Goal: Find specific page/section: Locate a particular part of the current website

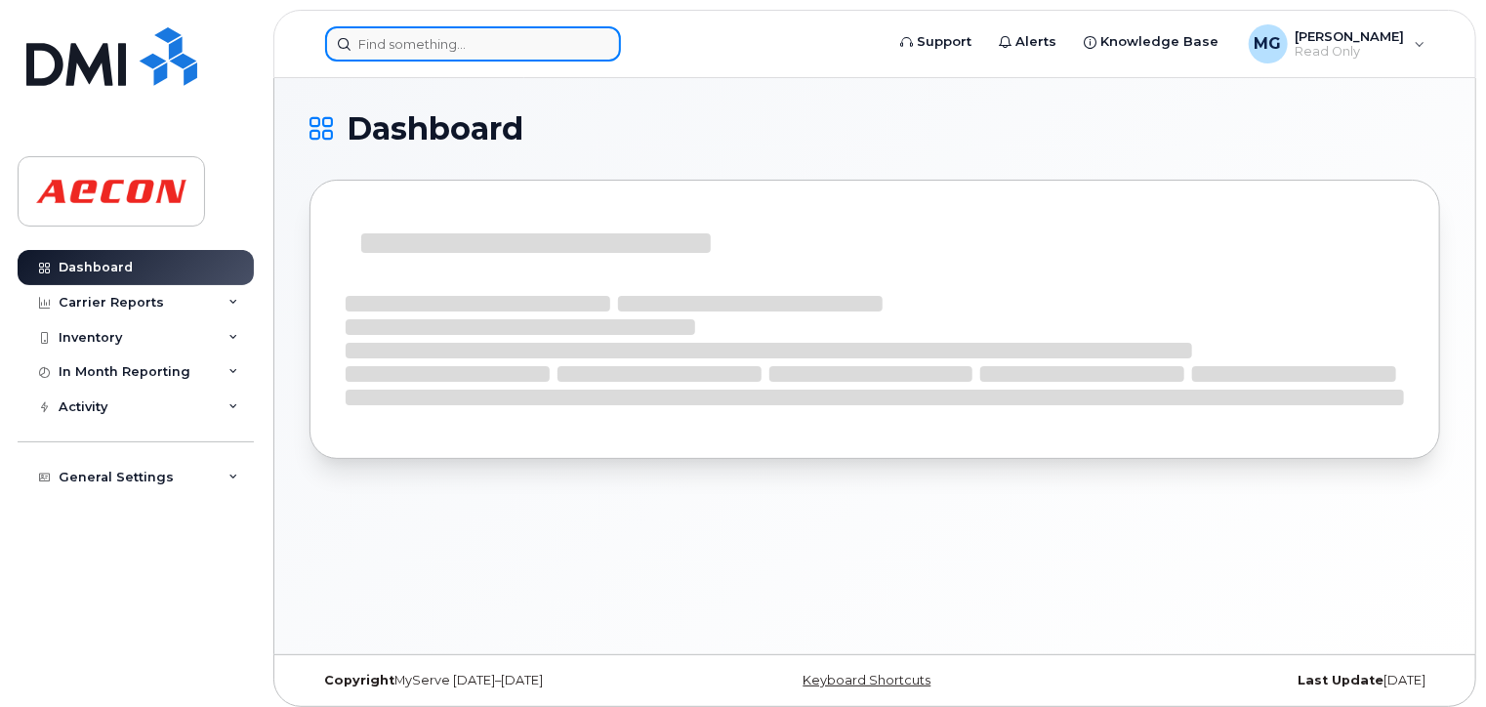
click at [385, 32] on input at bounding box center [473, 43] width 296 height 35
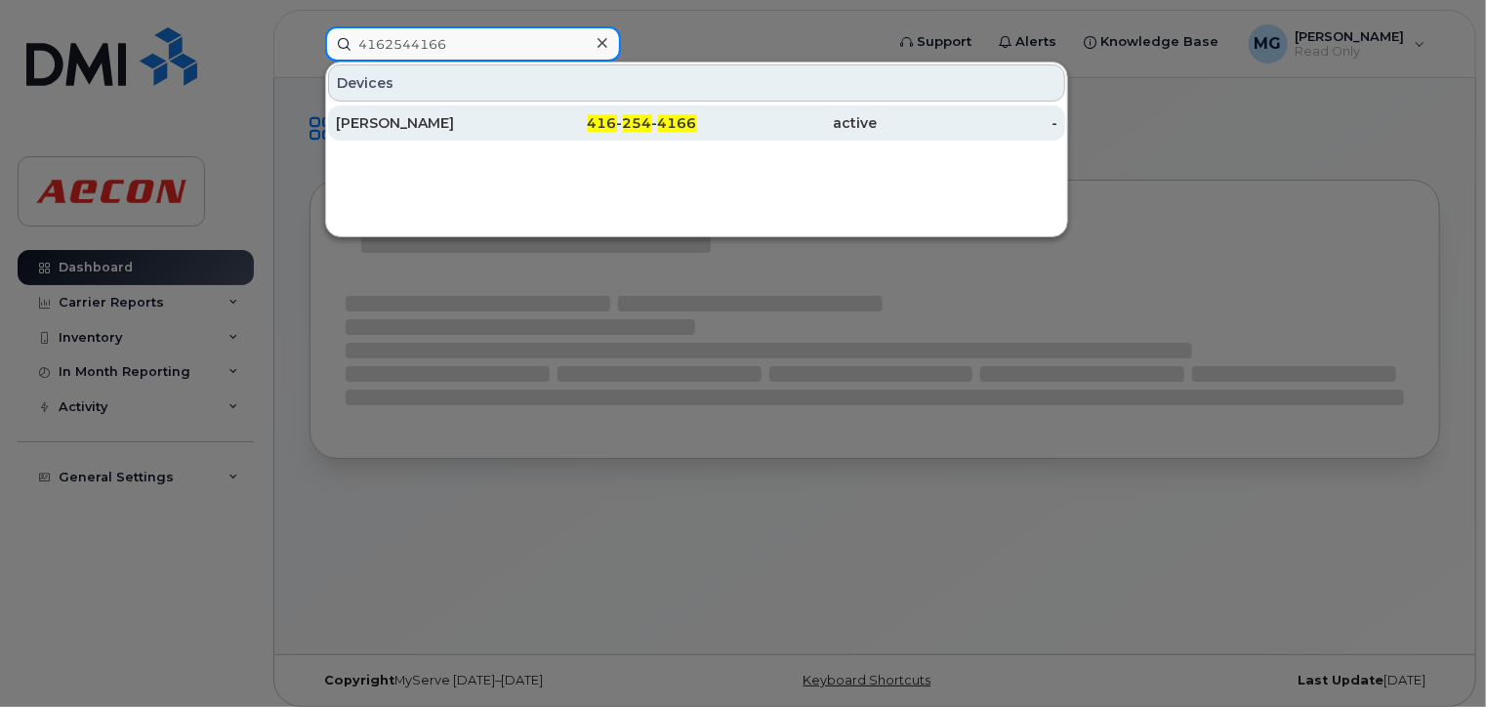
type input "4162544166"
click at [407, 118] on div "[PERSON_NAME]" at bounding box center [426, 123] width 181 height 20
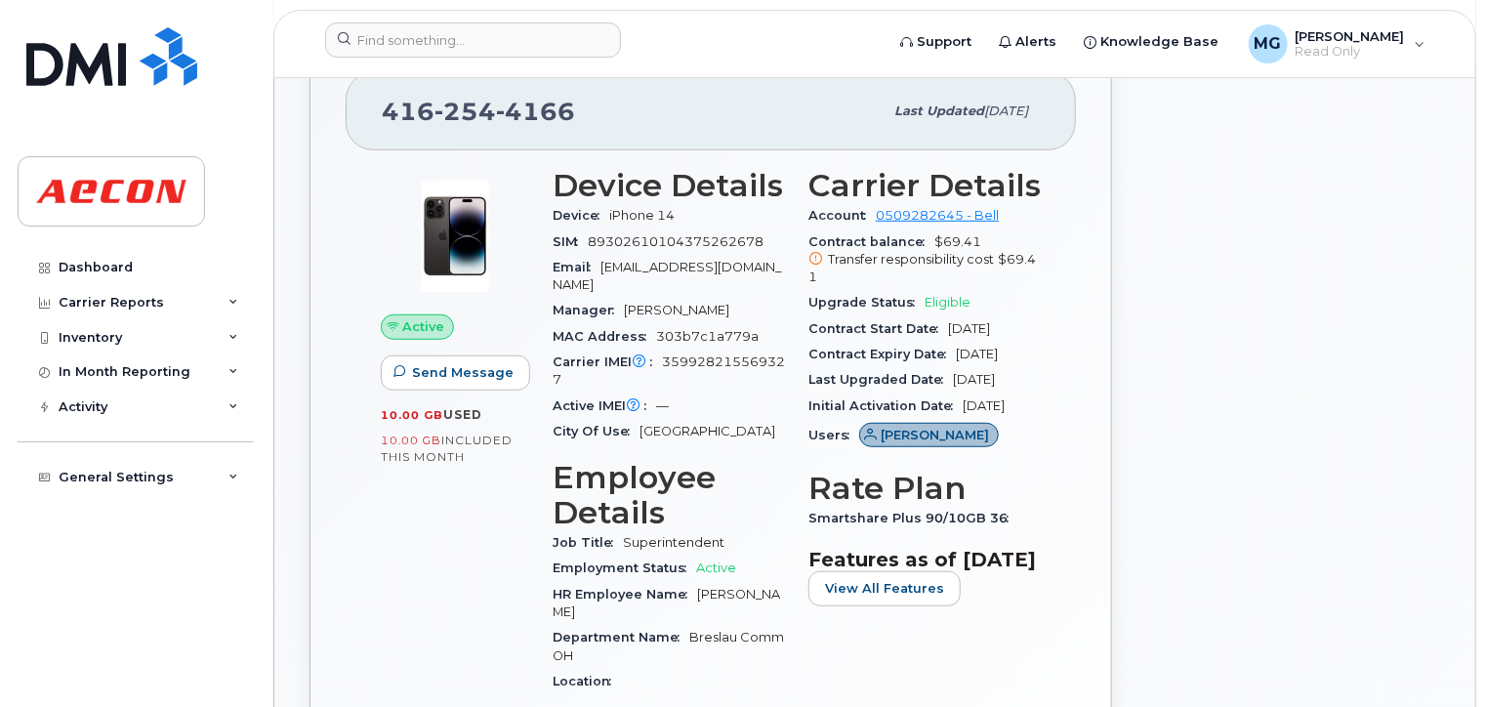
scroll to position [586, 0]
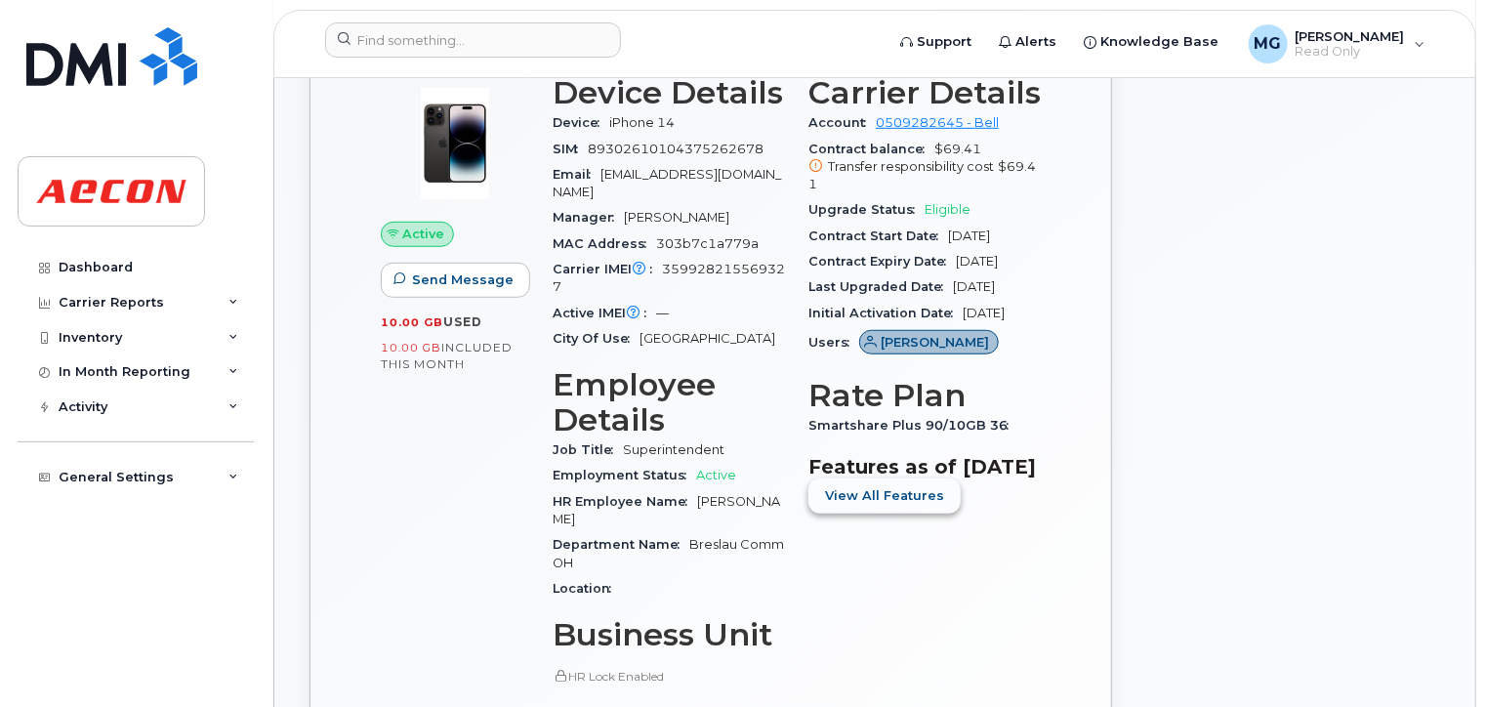
click at [876, 505] on span "View All Features" at bounding box center [884, 495] width 119 height 19
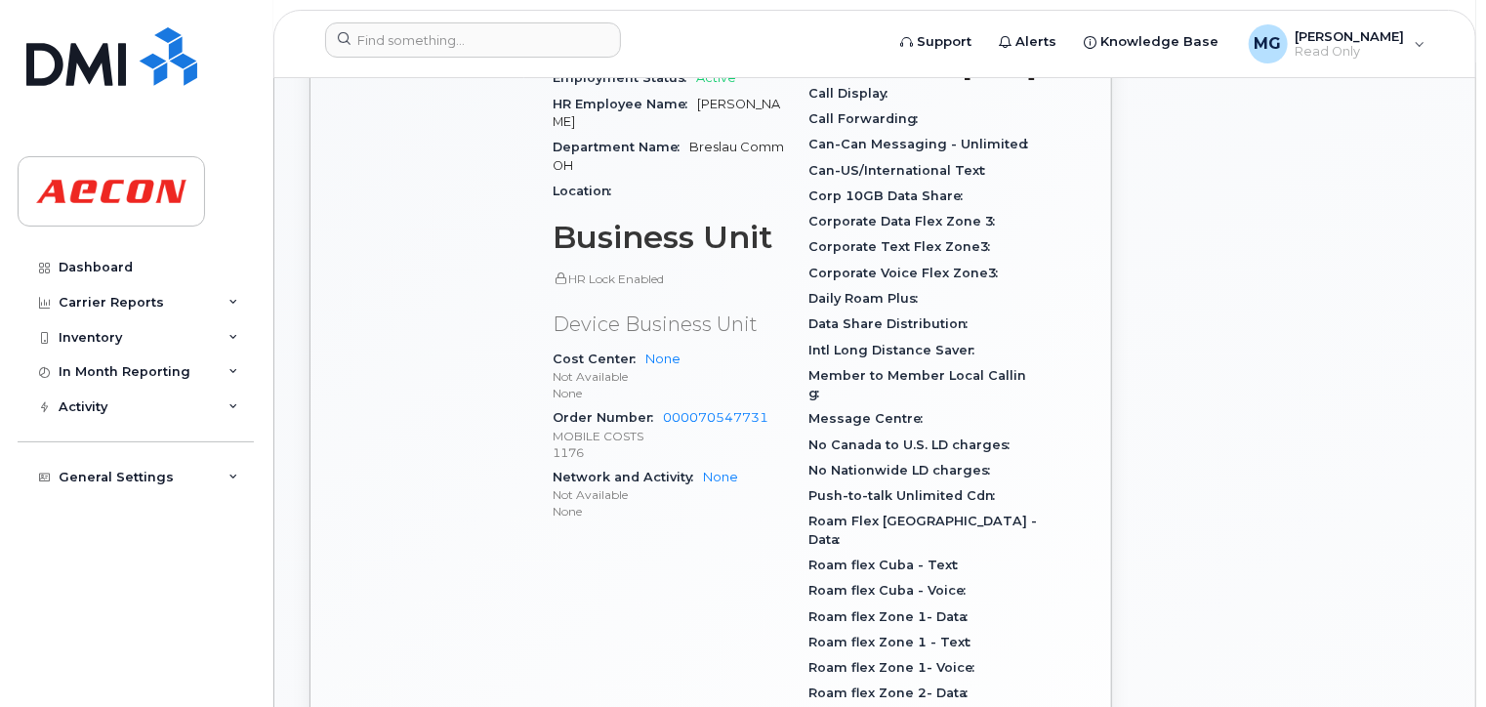
scroll to position [976, 0]
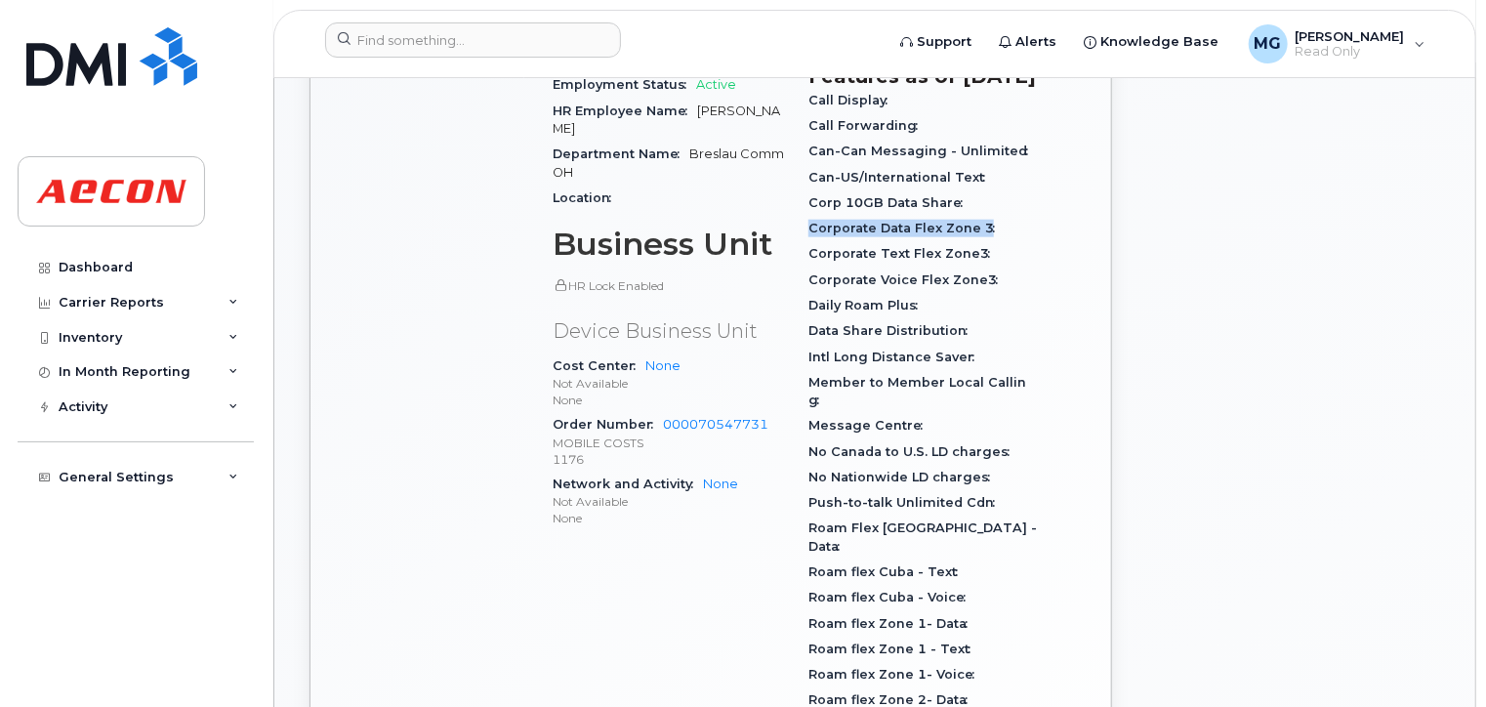
drag, startPoint x: 805, startPoint y: 285, endPoint x: 1005, endPoint y: 293, distance: 200.3
click at [1005, 293] on div "Carrier Details Account 0509282645 - Bell Contract balance $69.41 Transfer resp…" at bounding box center [925, 314] width 256 height 1282
drag, startPoint x: 1005, startPoint y: 293, endPoint x: 886, endPoint y: 289, distance: 119.1
click at [886, 235] on span "Corporate Data Flex Zone 3" at bounding box center [906, 228] width 196 height 15
drag, startPoint x: 804, startPoint y: 363, endPoint x: 909, endPoint y: 363, distance: 104.4
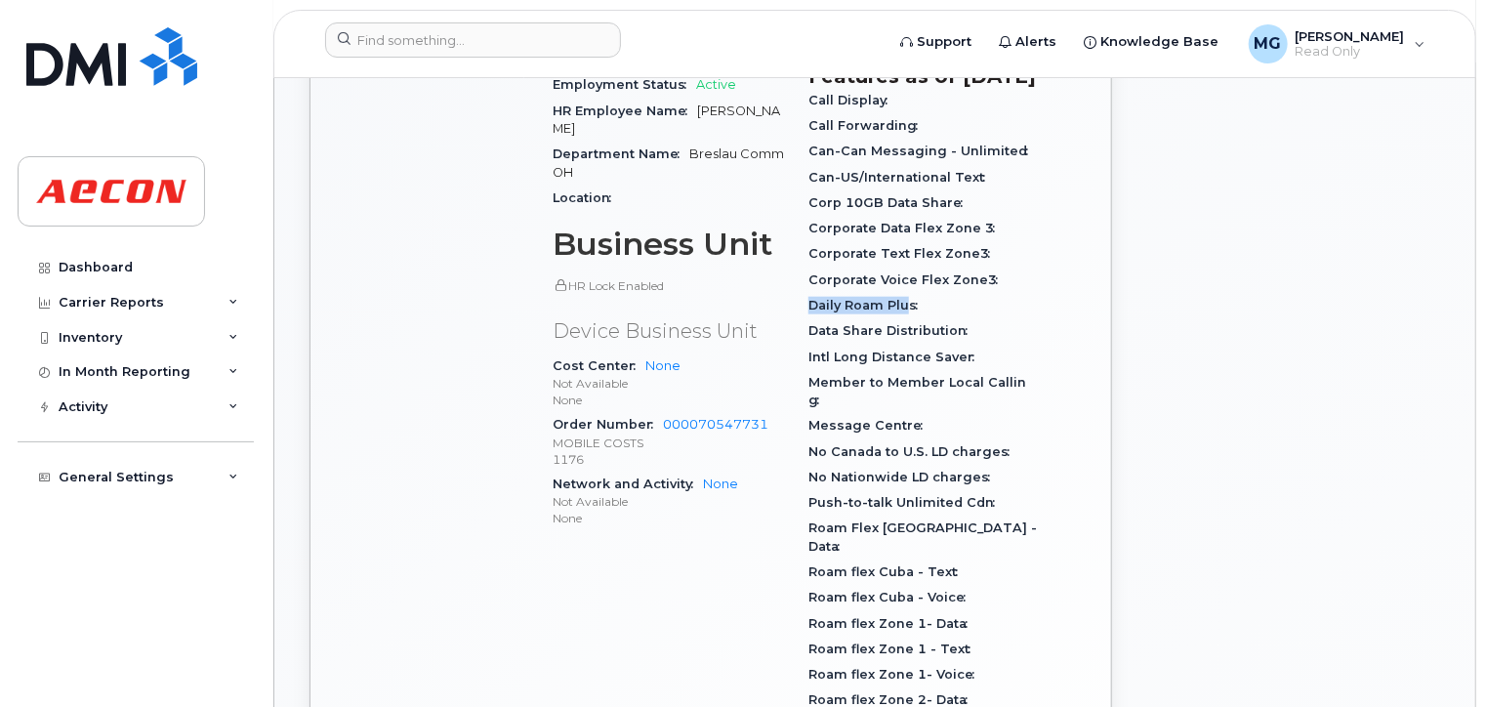
click at [909, 363] on div "Carrier Details Account 0509282645 - Bell Contract balance $69.41 Transfer resp…" at bounding box center [925, 314] width 256 height 1282
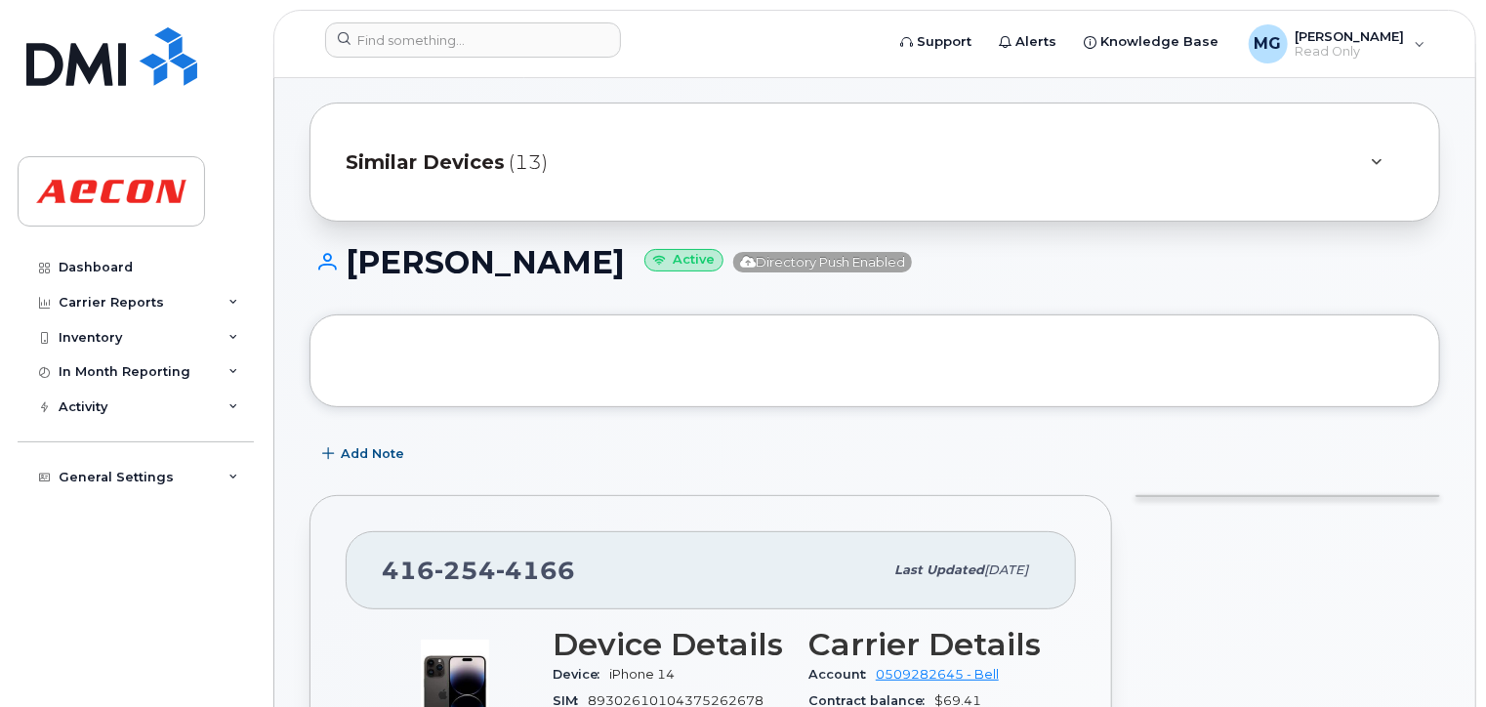
scroll to position [0, 0]
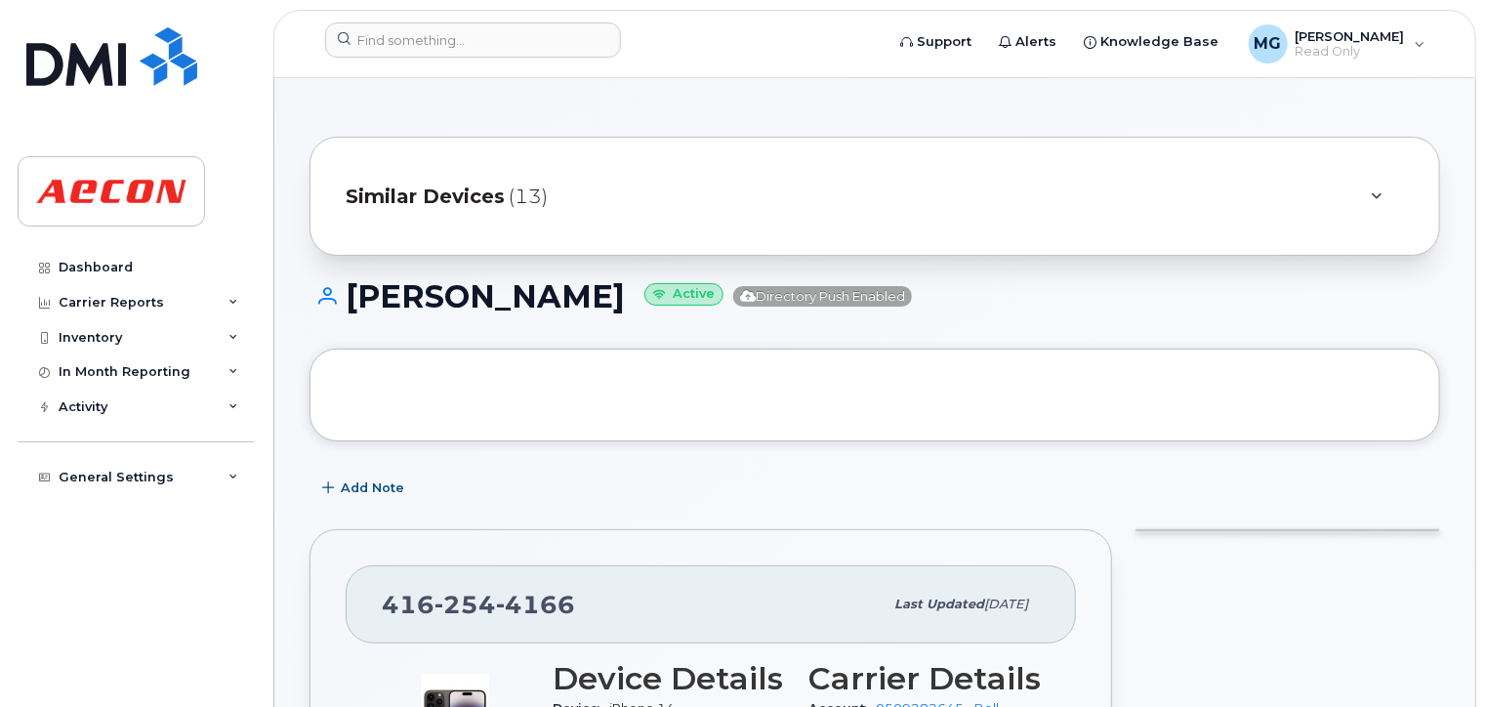
drag, startPoint x: 379, startPoint y: 297, endPoint x: 556, endPoint y: 302, distance: 177.7
click at [556, 302] on h1 "[PERSON_NAME] Active Directory Push Enabled" at bounding box center [874, 296] width 1130 height 34
copy h1 "[PERSON_NAME]"
